Goal: Check status: Check status

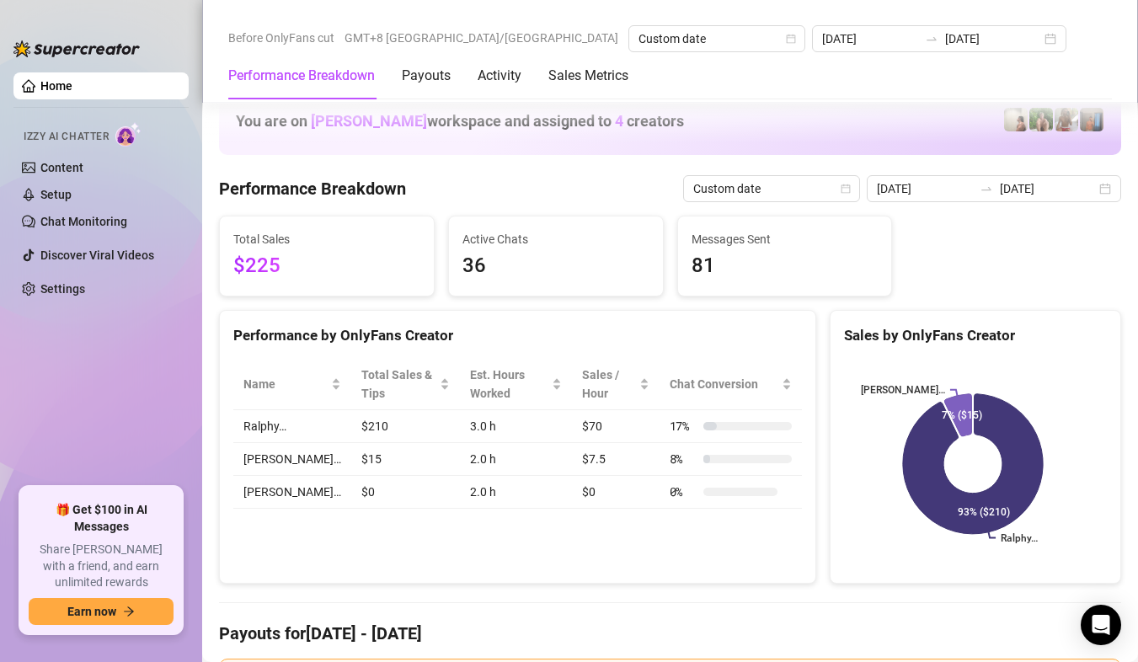
scroll to position [2274, 0]
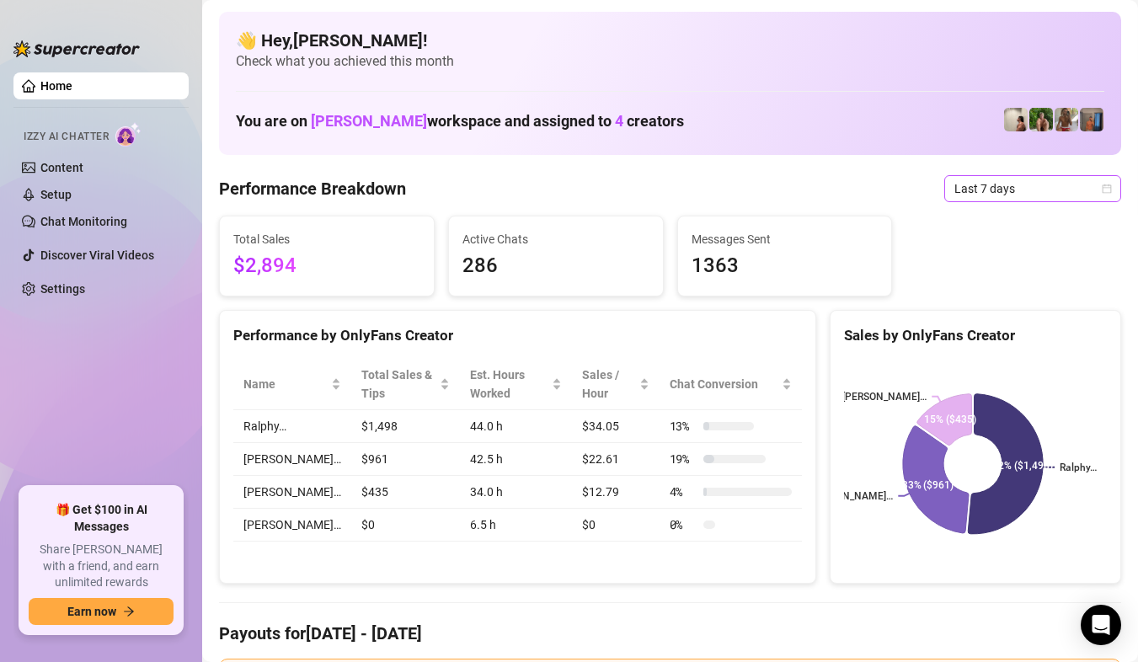
click at [1055, 189] on span "Last 7 days" at bounding box center [1032, 188] width 157 height 25
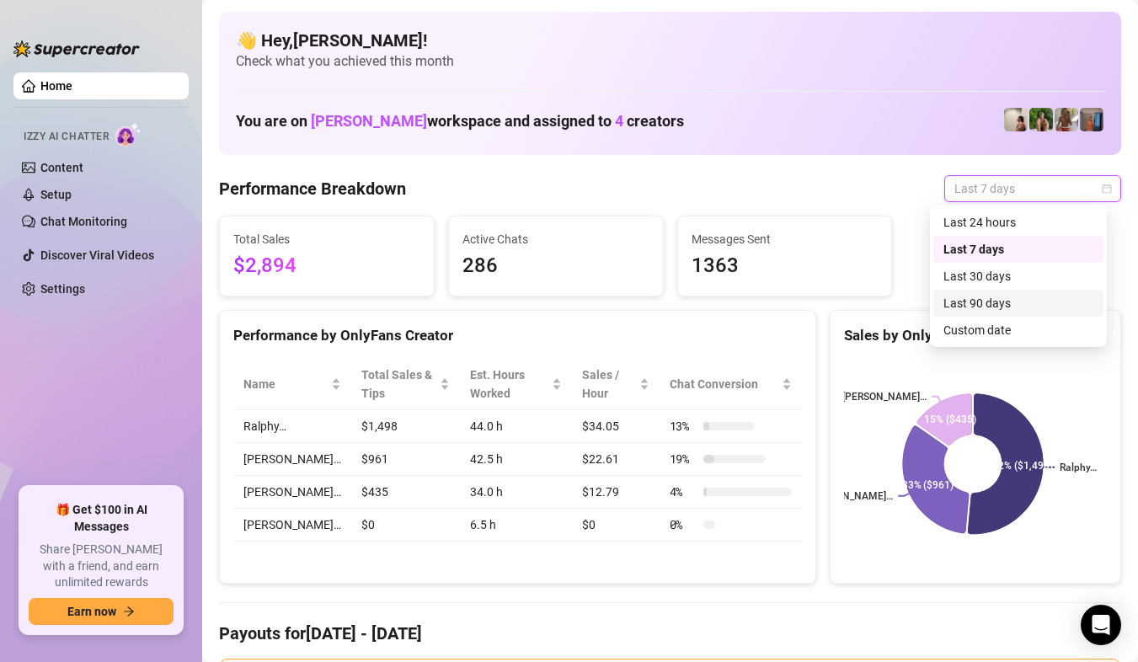
click at [991, 317] on div "Last 24 hours Last 7 days Last 30 days Last 90 days Custom date" at bounding box center [1018, 276] width 170 height 135
click at [991, 325] on div "Custom date" at bounding box center [1018, 330] width 150 height 19
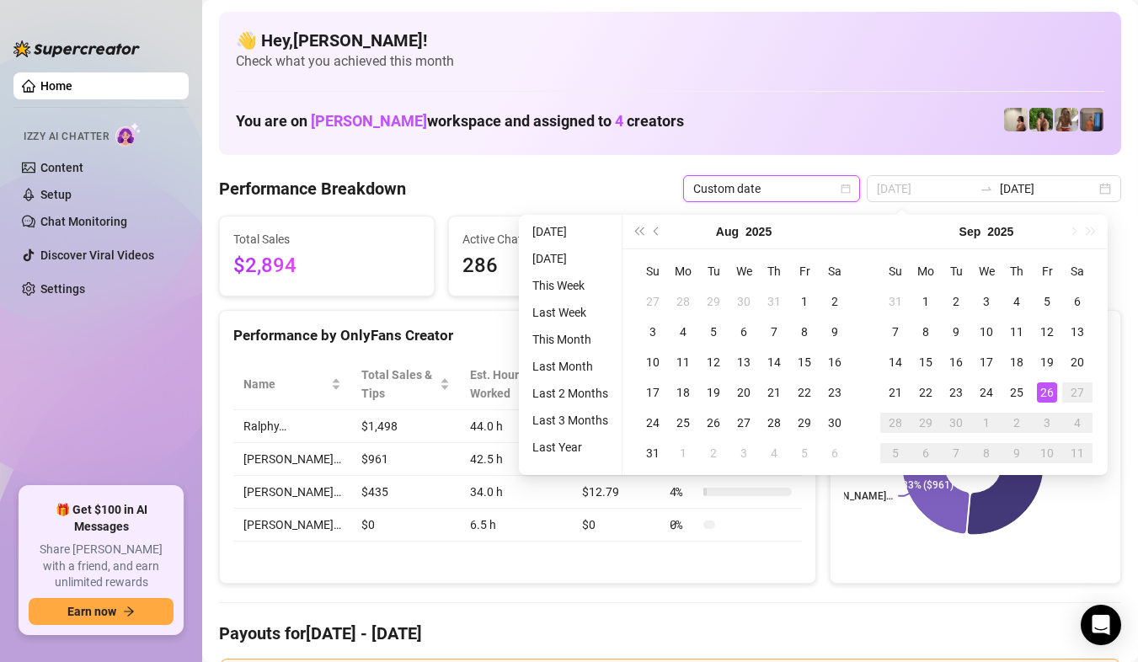
type input "[DATE]"
click at [1037, 387] on div "26" at bounding box center [1047, 392] width 20 height 20
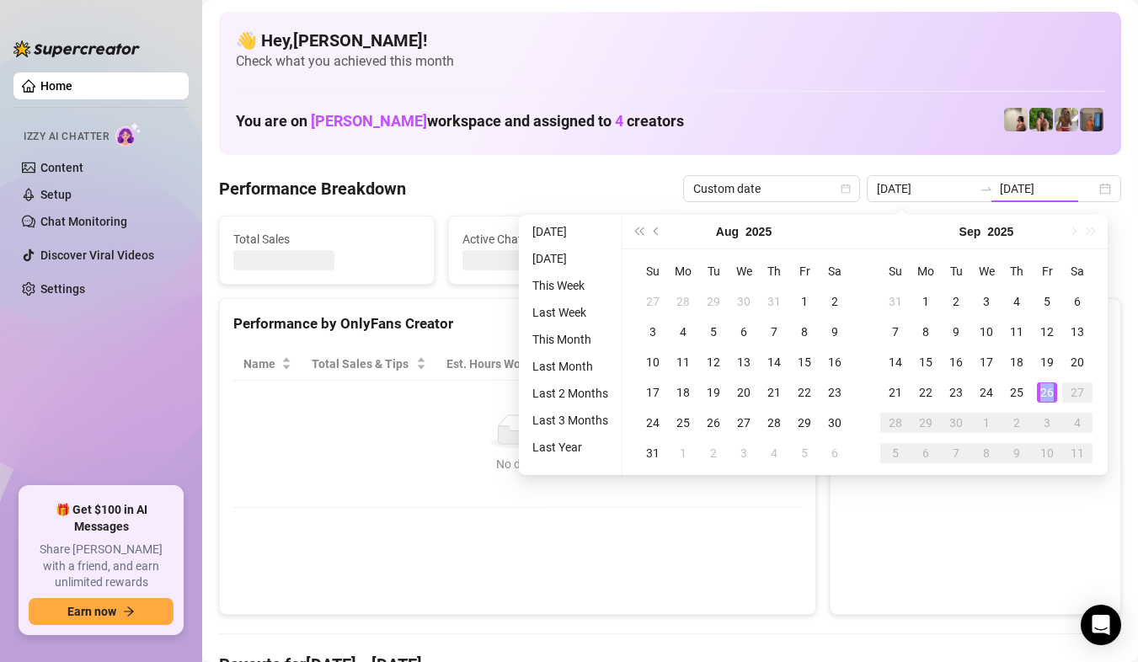
type input "[DATE]"
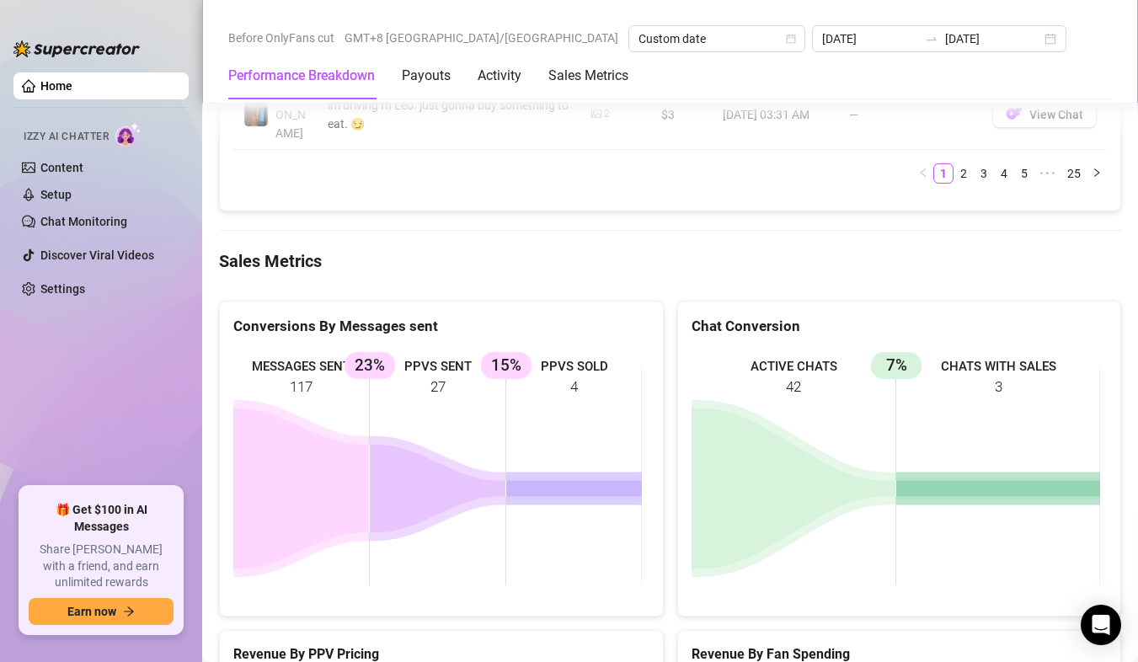
scroll to position [2274, 0]
